Goal: Find specific page/section: Find specific page/section

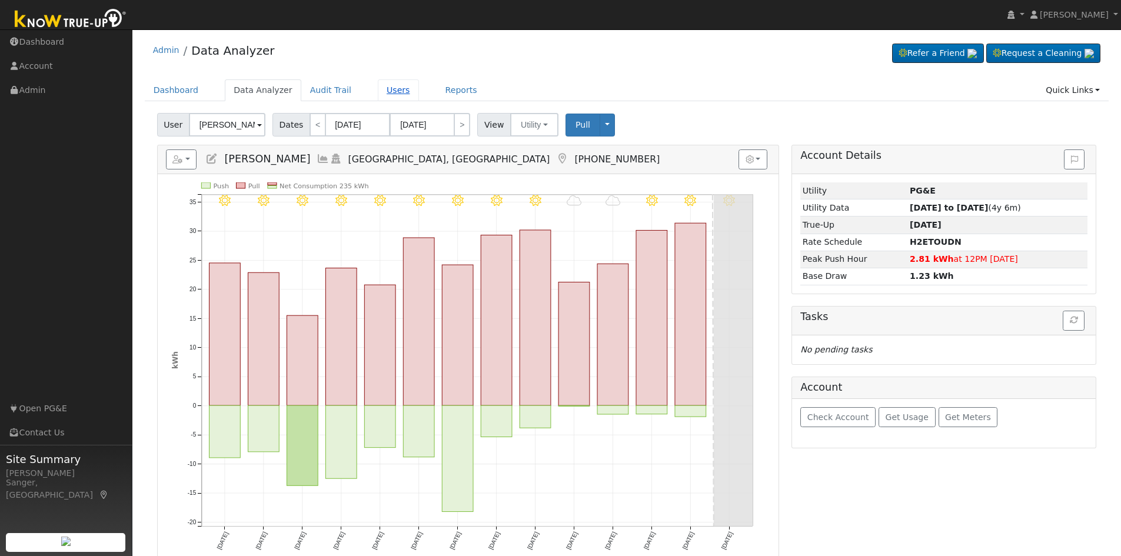
click at [383, 92] on link "Users" at bounding box center [398, 90] width 41 height 22
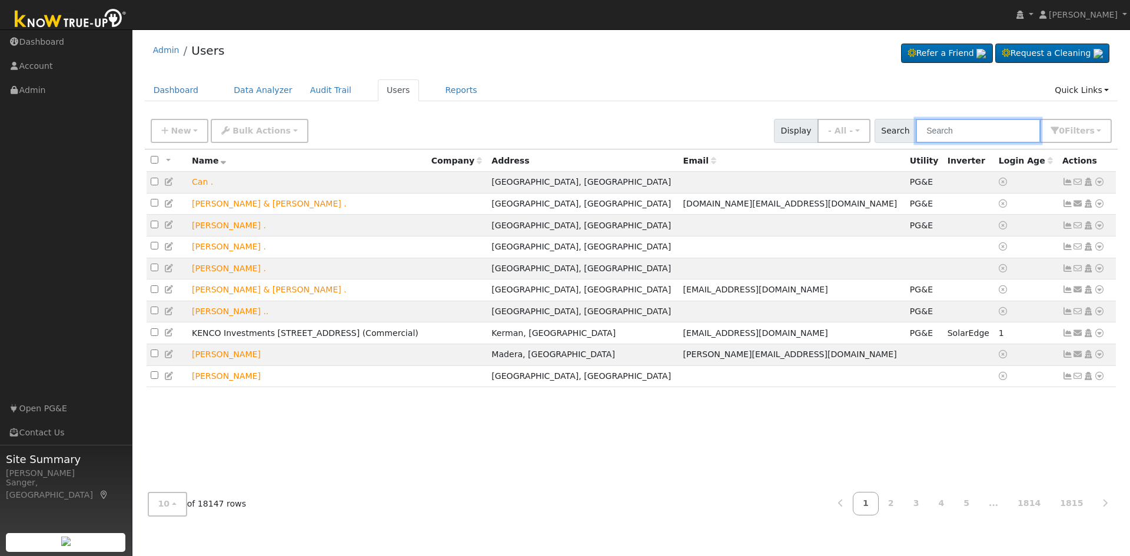
click at [960, 127] on input "text" at bounding box center [977, 131] width 125 height 24
paste input "Quevedo"
type input "Quevedo"
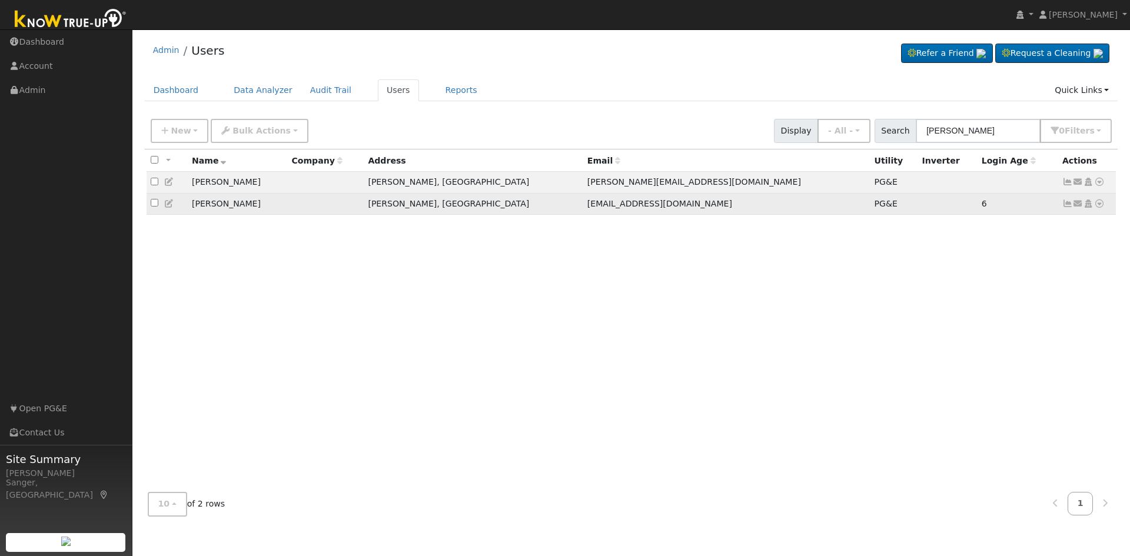
click at [1097, 207] on icon at bounding box center [1099, 203] width 11 height 8
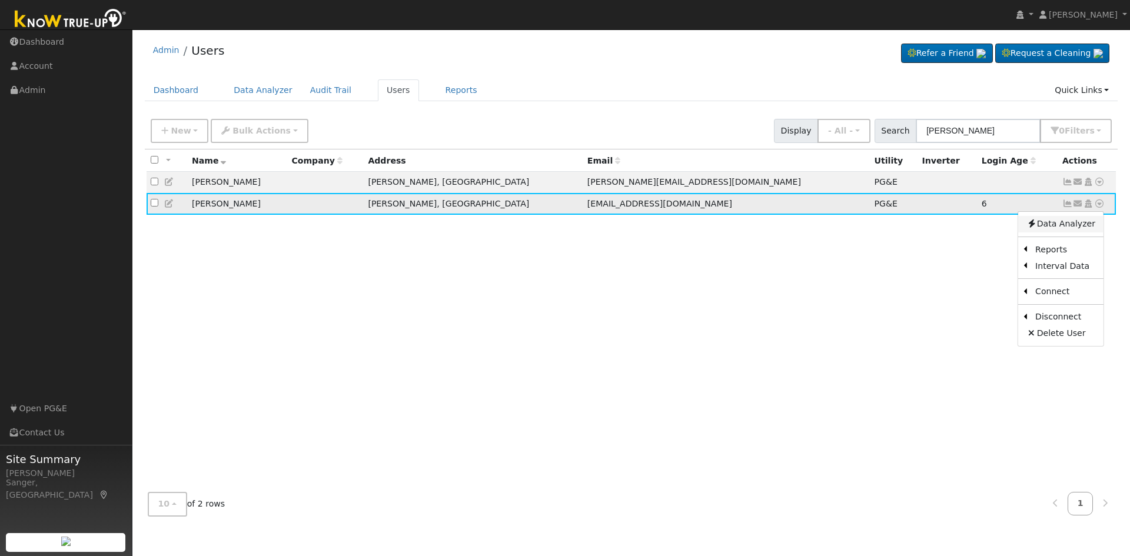
click at [1061, 224] on link "Data Analyzer" at bounding box center [1060, 224] width 85 height 16
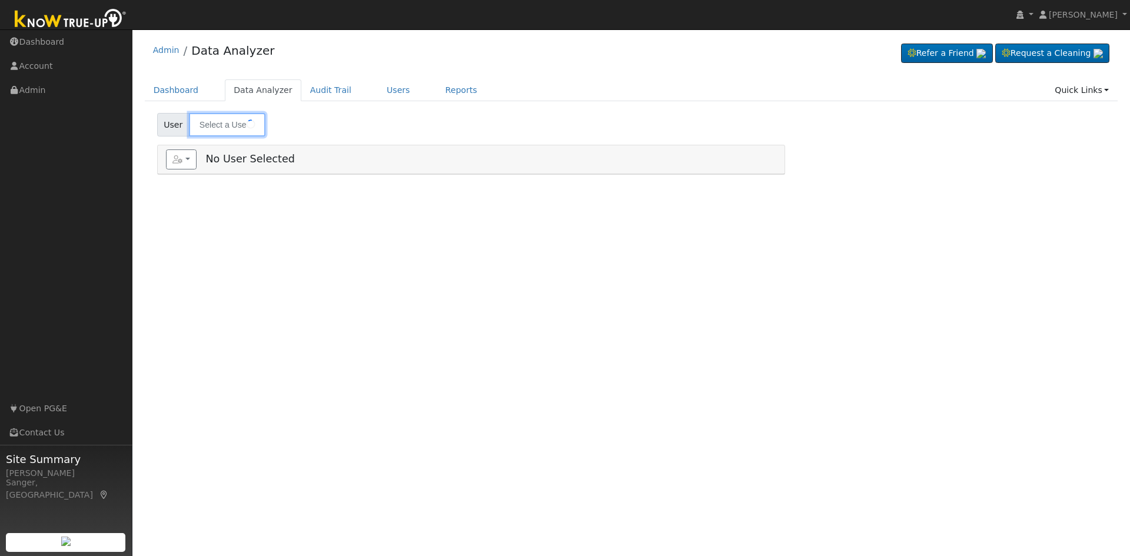
type input "Eva Quevedo"
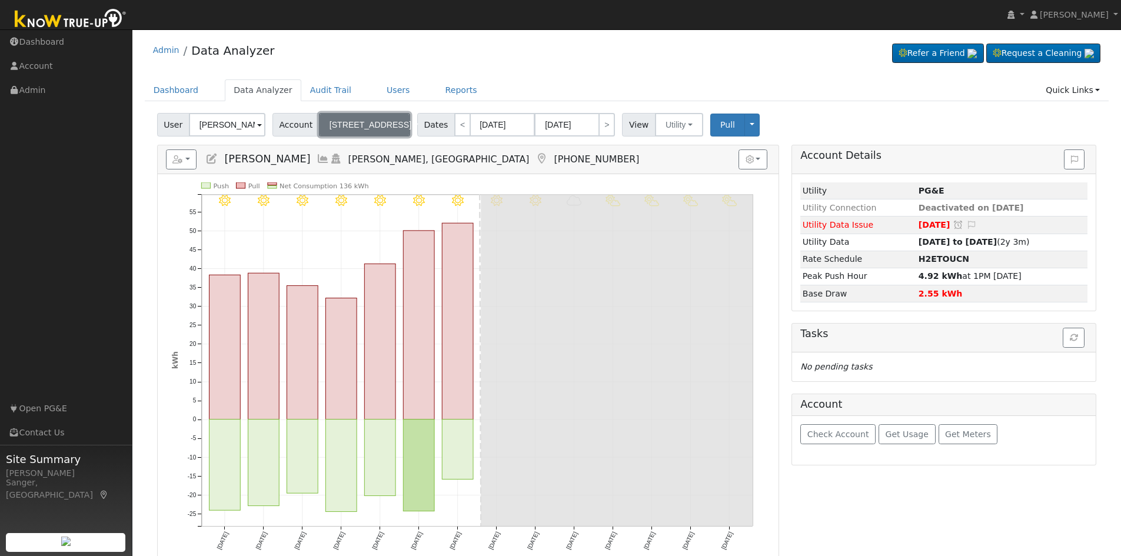
click at [351, 124] on span "608 Polk St" at bounding box center [370, 124] width 82 height 9
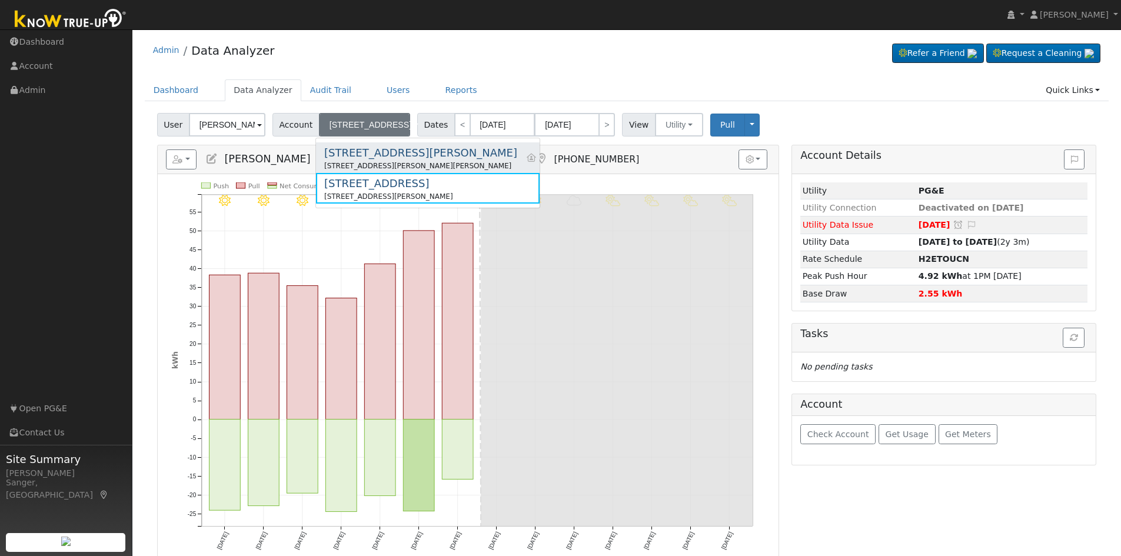
click at [352, 152] on div "602 Pierce St" at bounding box center [420, 153] width 193 height 16
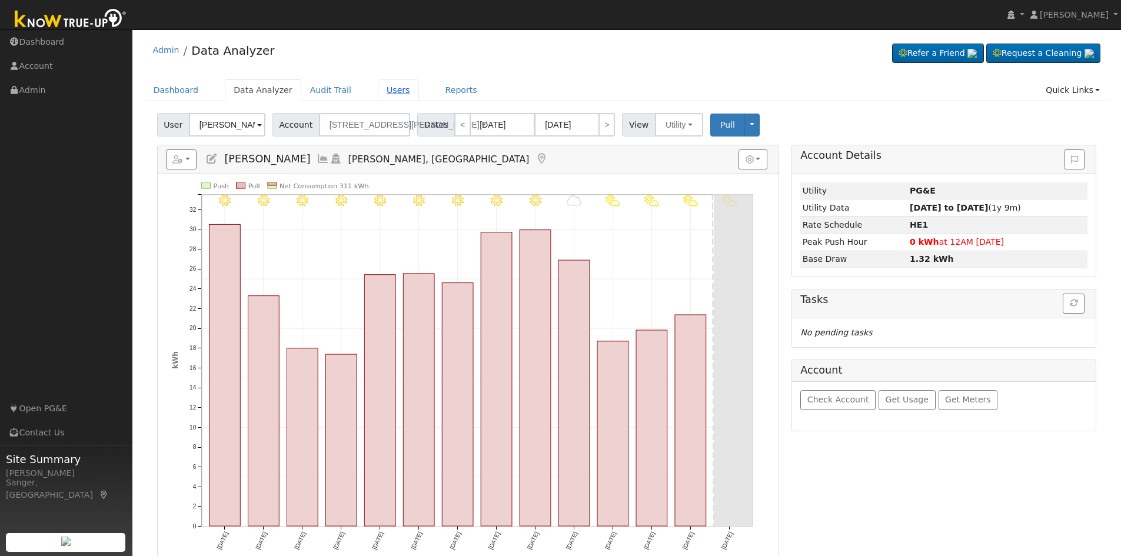
click at [378, 88] on link "Users" at bounding box center [398, 90] width 41 height 22
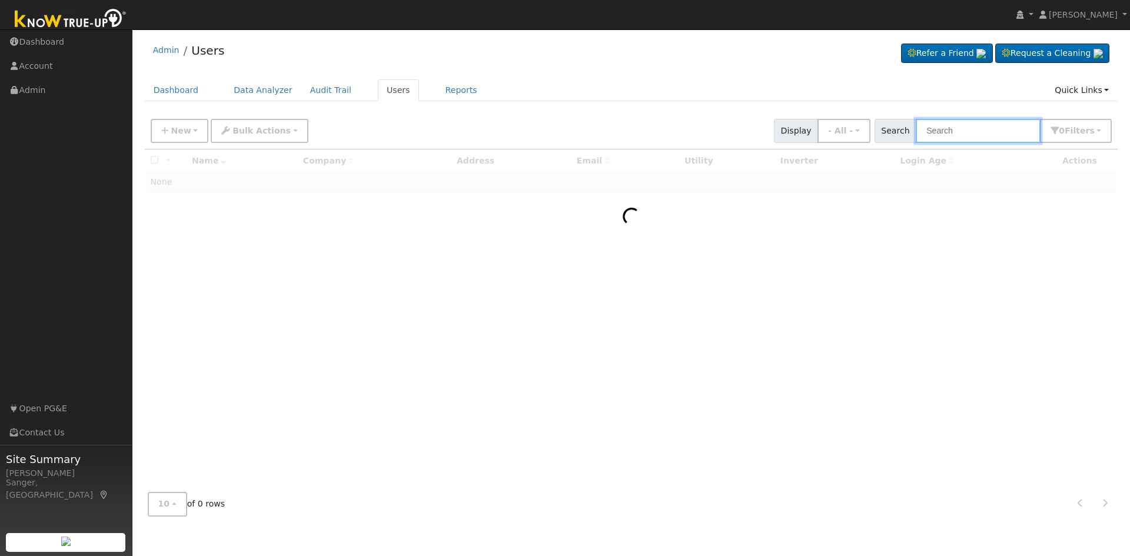
click at [940, 133] on input "text" at bounding box center [977, 131] width 125 height 24
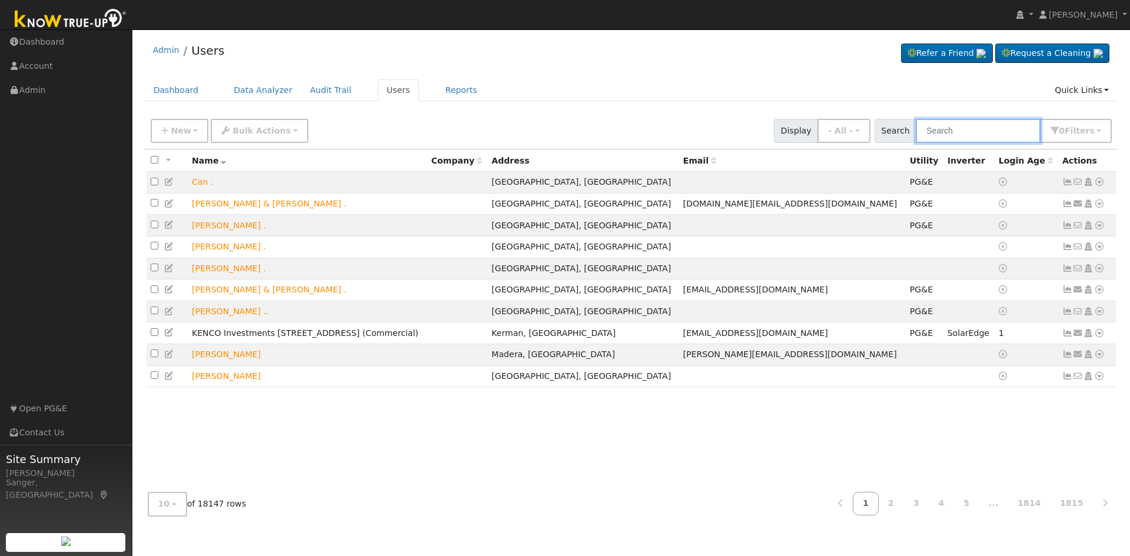
paste input "[PERSON_NAME]"
type input "[PERSON_NAME]"
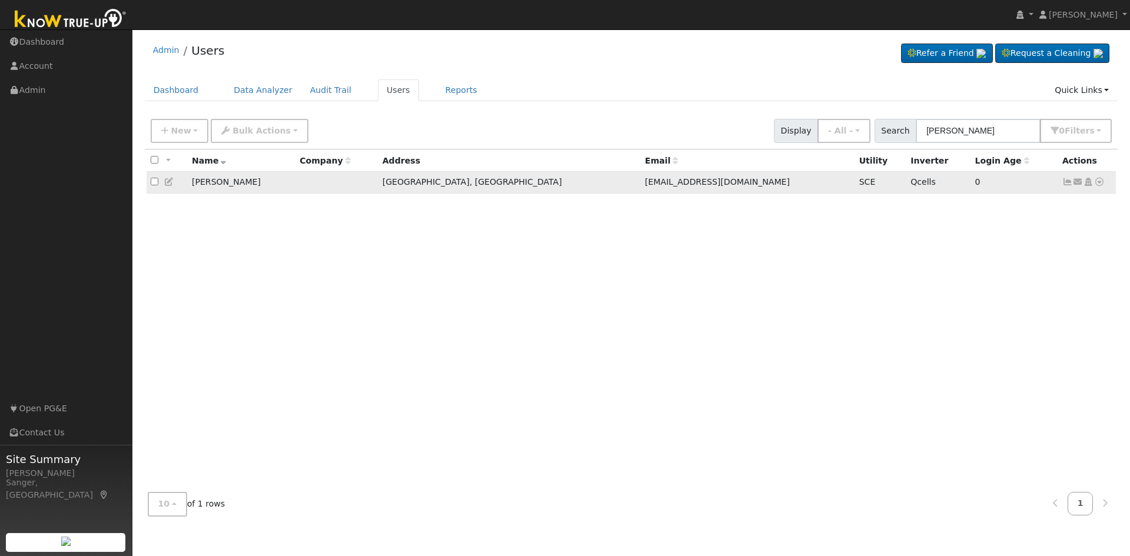
click at [1068, 185] on icon at bounding box center [1067, 182] width 11 height 8
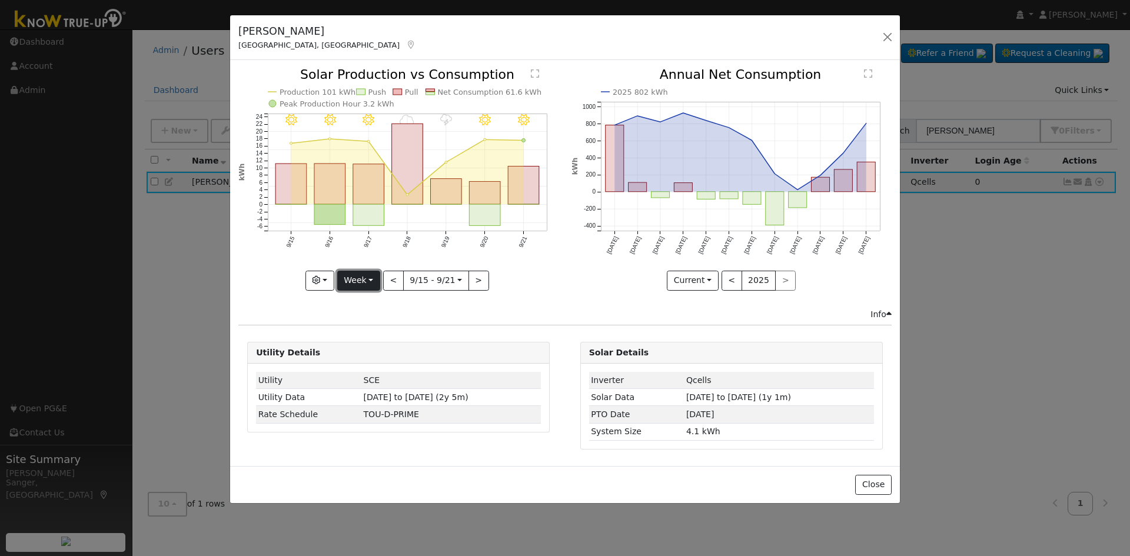
click at [361, 276] on button "Week" at bounding box center [358, 281] width 43 height 20
click at [362, 356] on link "Year" at bounding box center [379, 354] width 82 height 16
type input "[DATE]"
